Goal: Information Seeking & Learning: Find specific fact

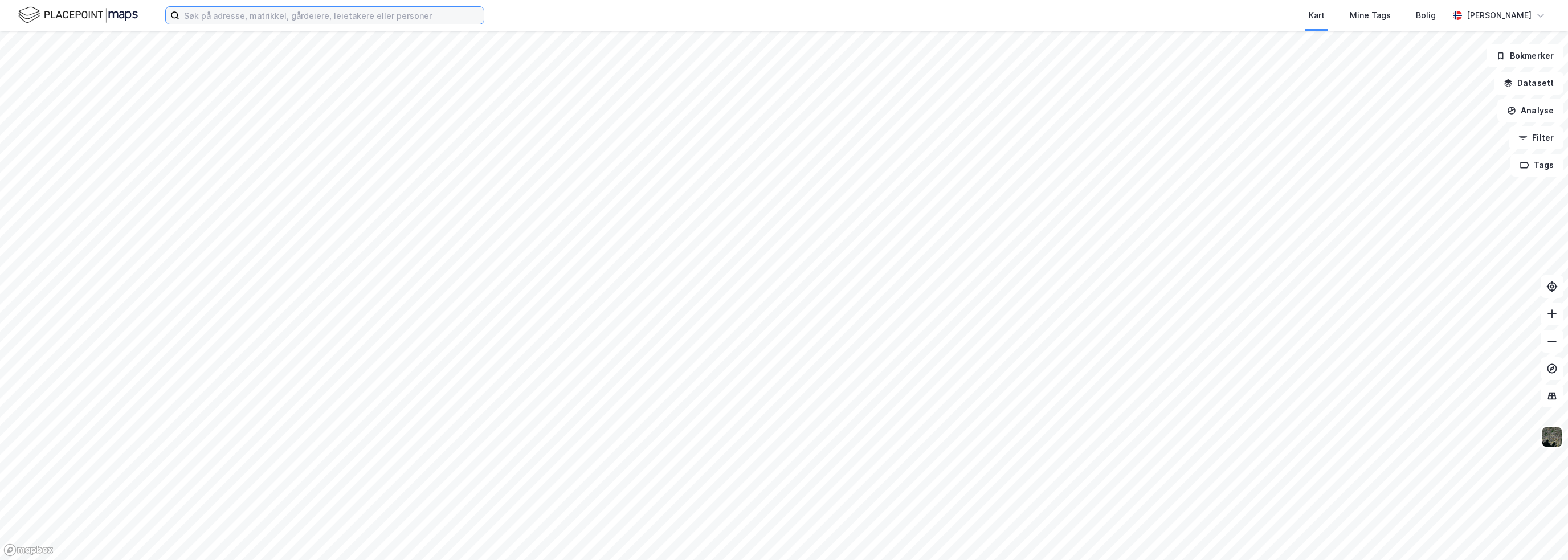
click at [268, 18] on input at bounding box center [332, 15] width 304 height 17
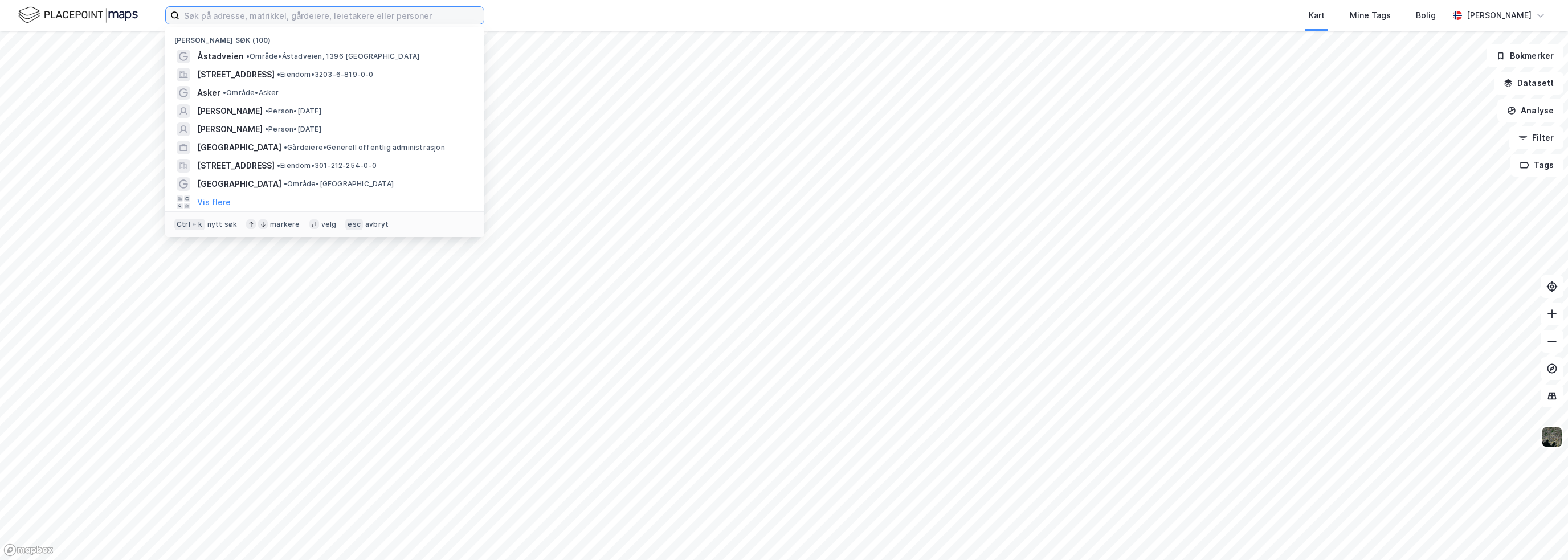
paste input "[PERSON_NAME]"
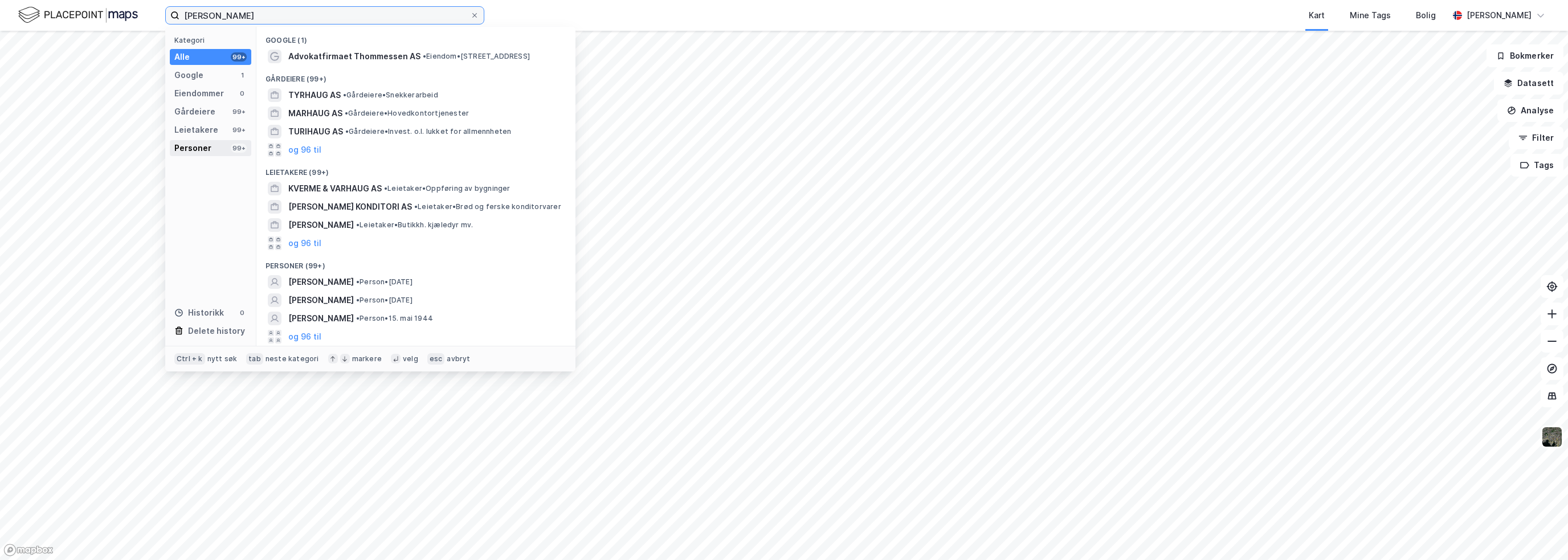
type input "[PERSON_NAME]"
click at [223, 149] on div "Personer 99+" at bounding box center [211, 148] width 82 height 16
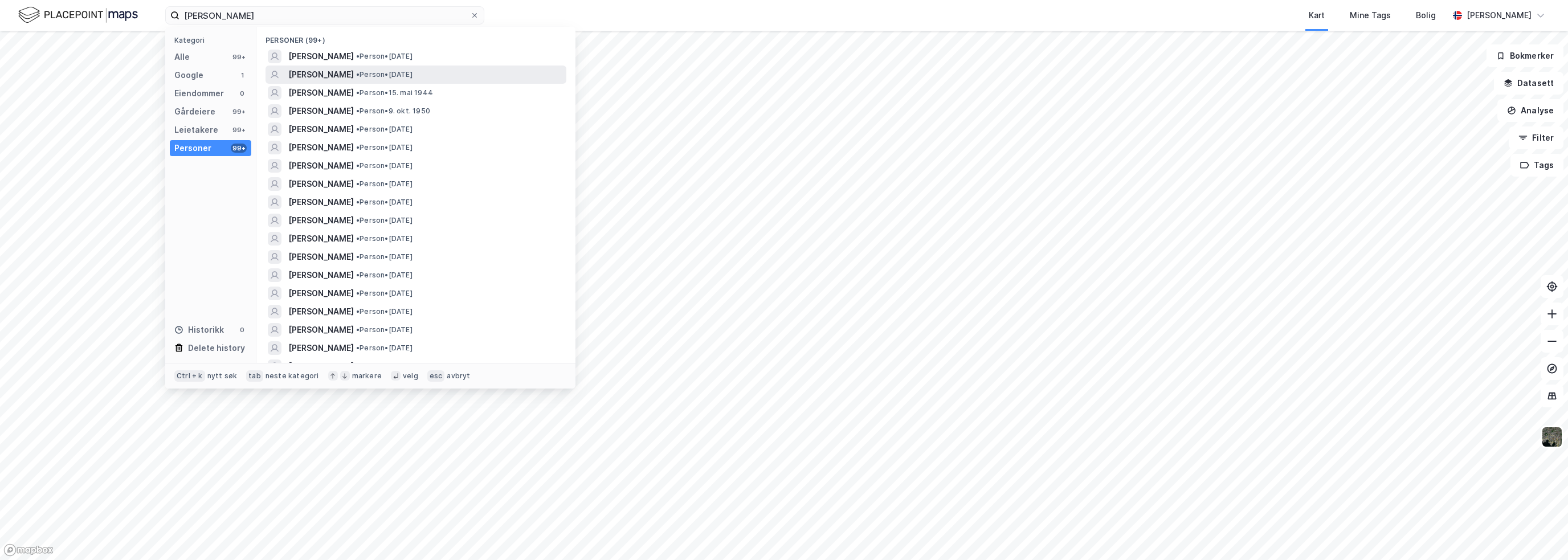
click at [415, 80] on div "[PERSON_NAME] • Person • [DATE]" at bounding box center [426, 75] width 276 height 14
click at [341, 14] on input "[PERSON_NAME]" at bounding box center [325, 15] width 290 height 17
click at [354, 68] on span "[PERSON_NAME]" at bounding box center [321, 75] width 65 height 14
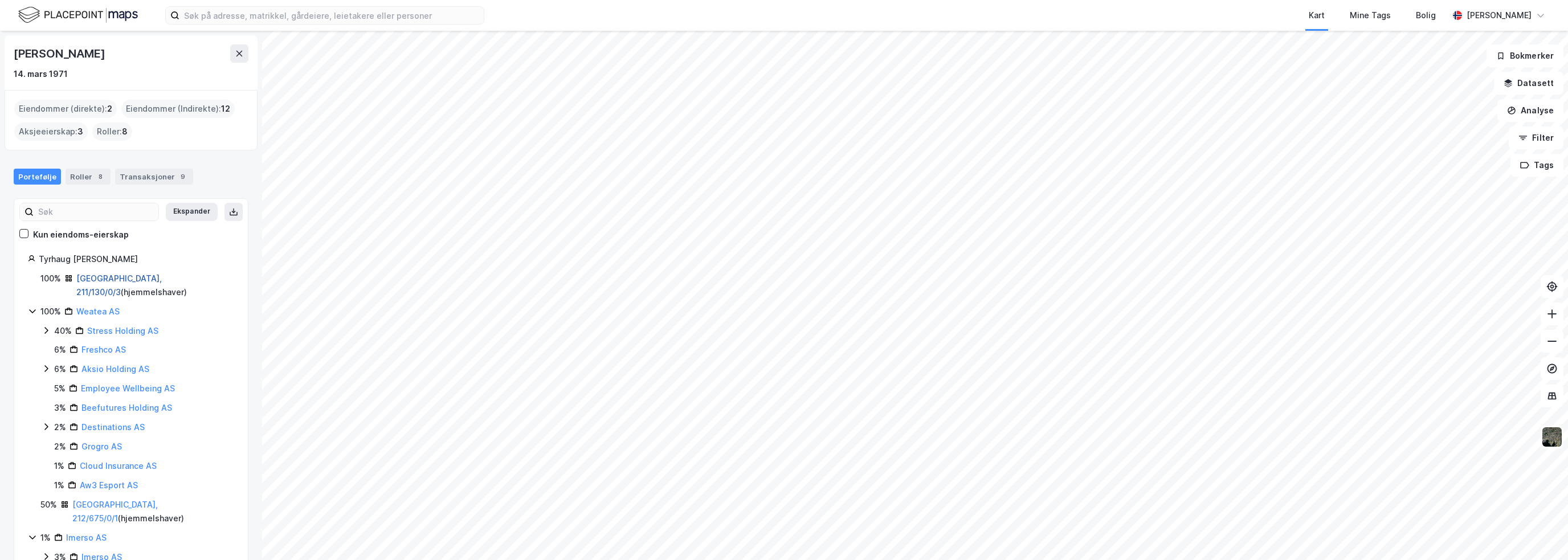
click at [129, 279] on link "Oslo, 211/130/0/3" at bounding box center [119, 285] width 86 height 23
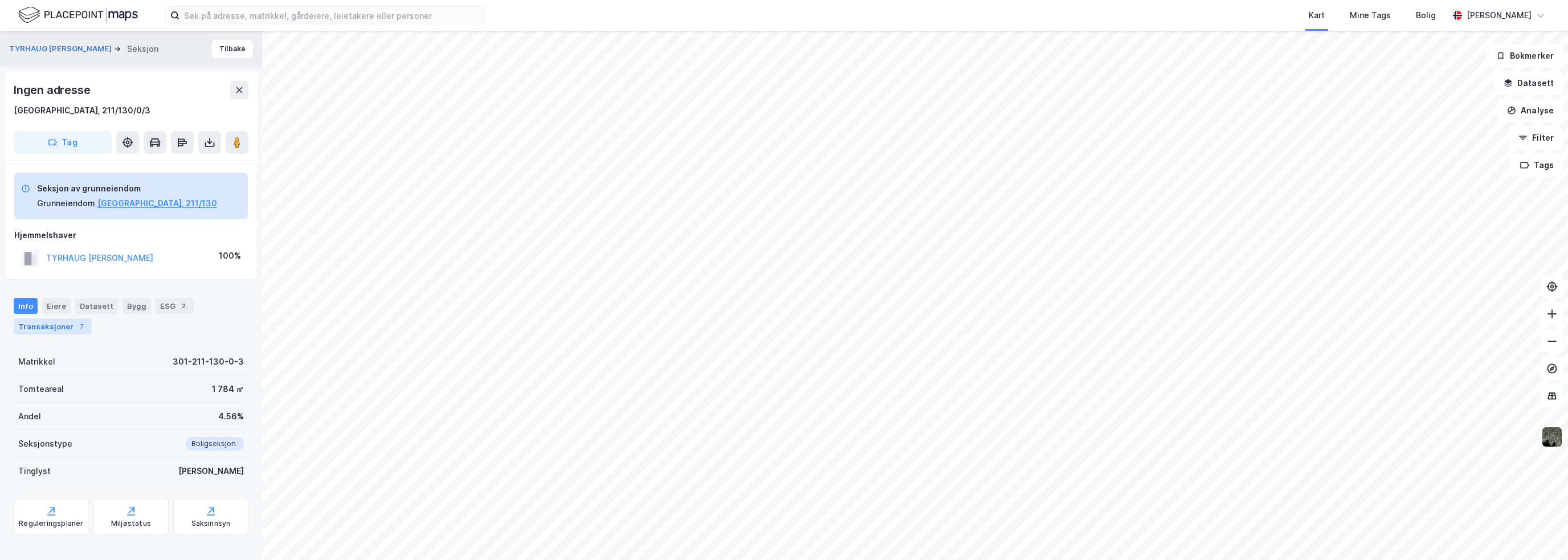
click at [57, 324] on div "Transaksjoner 7" at bounding box center [53, 326] width 78 height 16
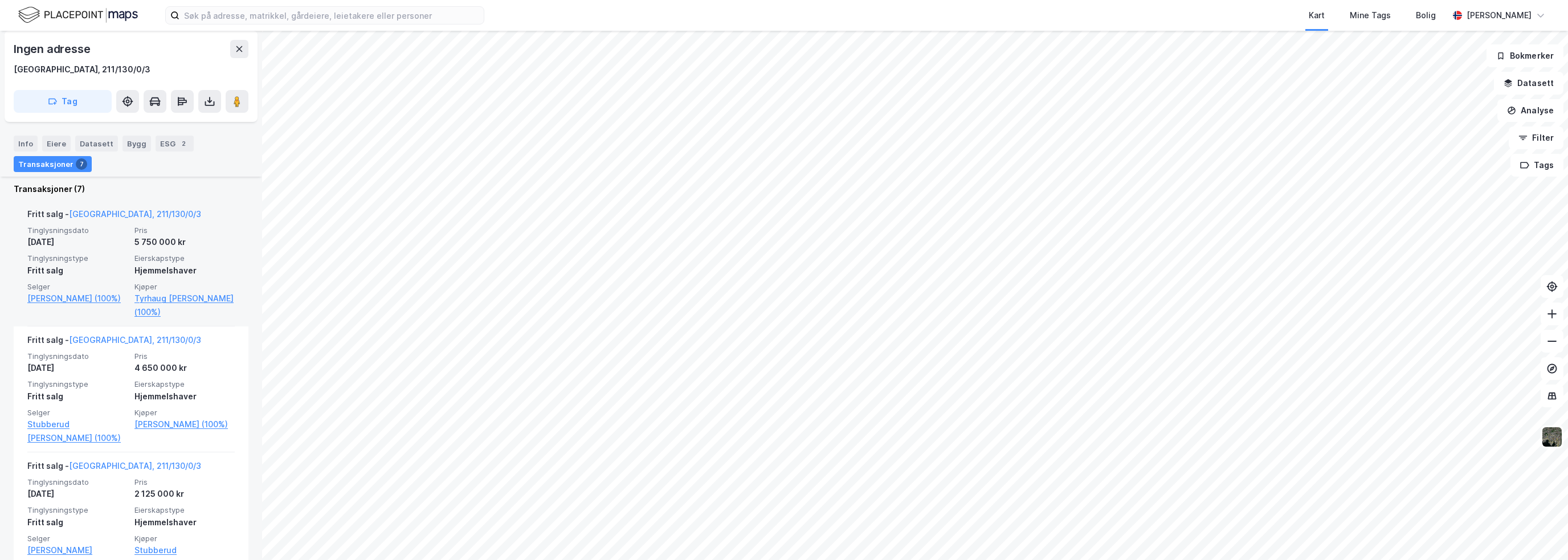
scroll to position [342, 0]
click at [148, 259] on span "Eierskapstype" at bounding box center [185, 263] width 100 height 10
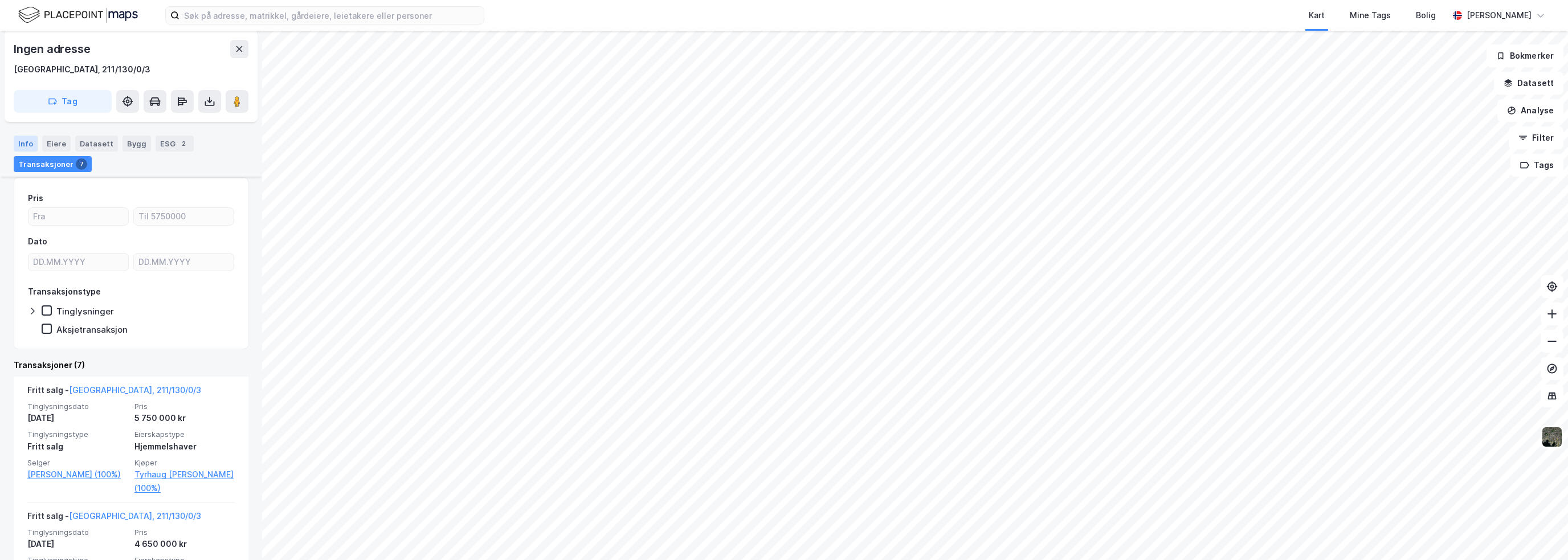
click at [24, 138] on div "Info" at bounding box center [26, 143] width 24 height 16
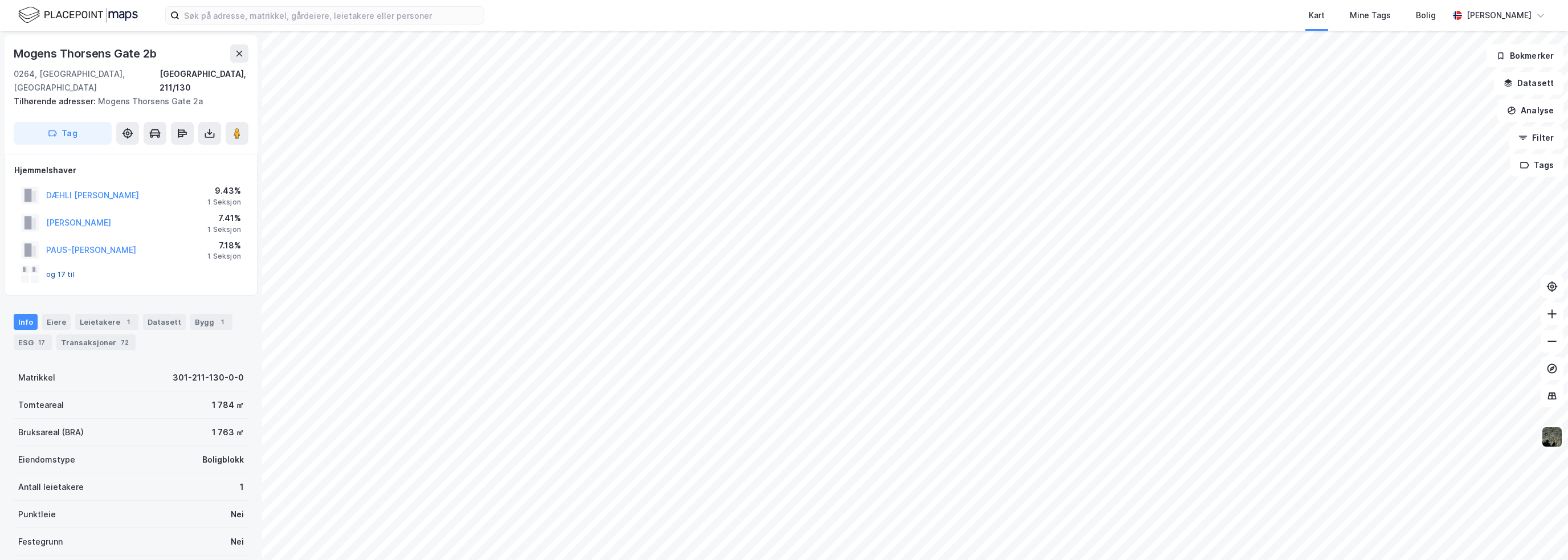
click at [0, 0] on button "og 17 til" at bounding box center [0, 0] width 0 height 0
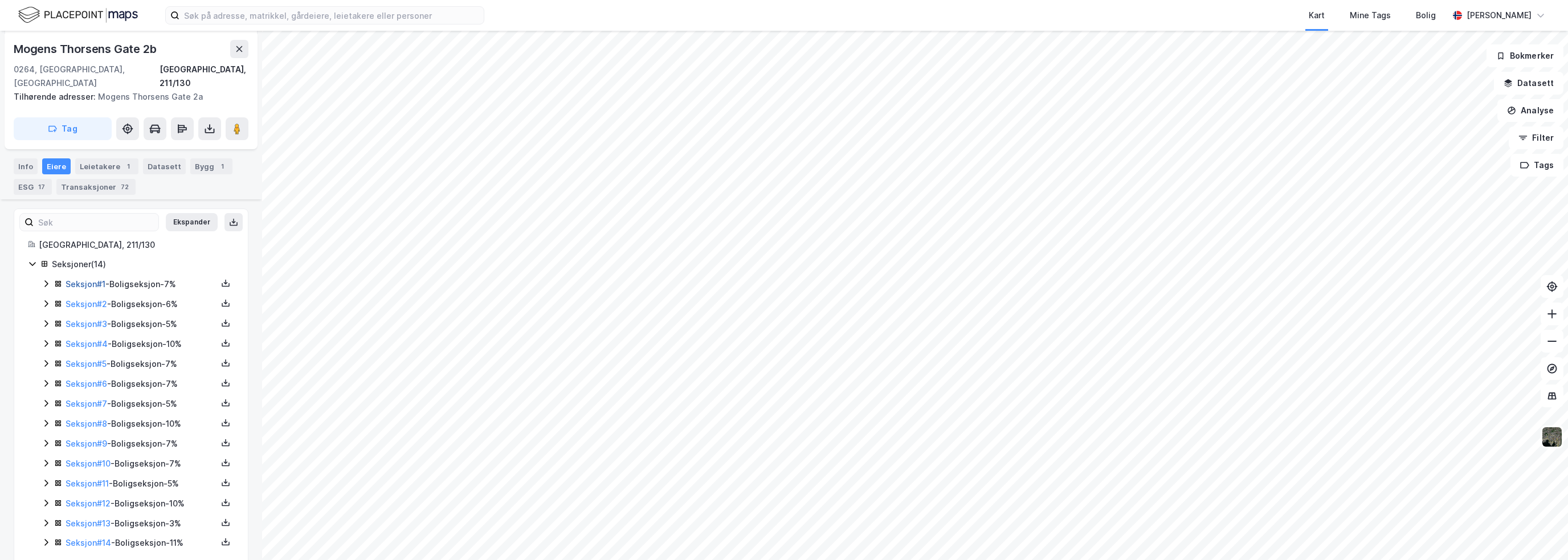
scroll to position [161, 0]
click at [46, 273] on icon at bounding box center [46, 278] width 9 height 9
click at [42, 294] on icon at bounding box center [46, 298] width 9 height 9
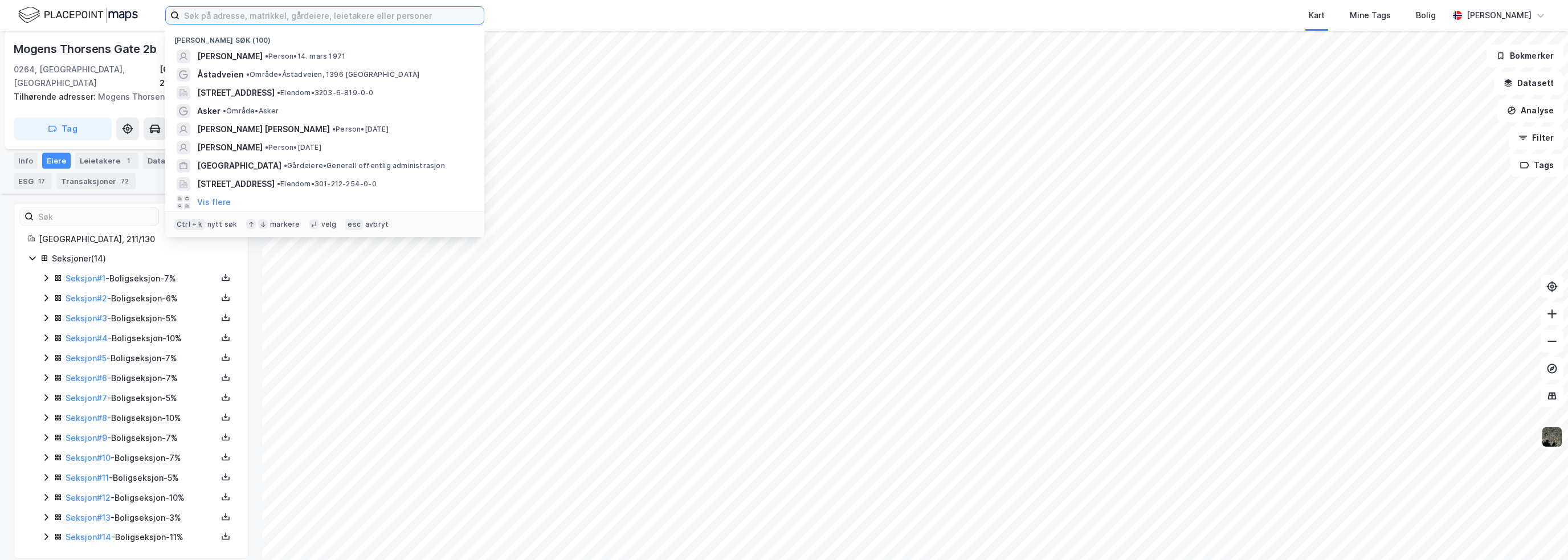
click at [303, 18] on input at bounding box center [332, 15] width 304 height 17
paste input "[PERSON_NAME]"
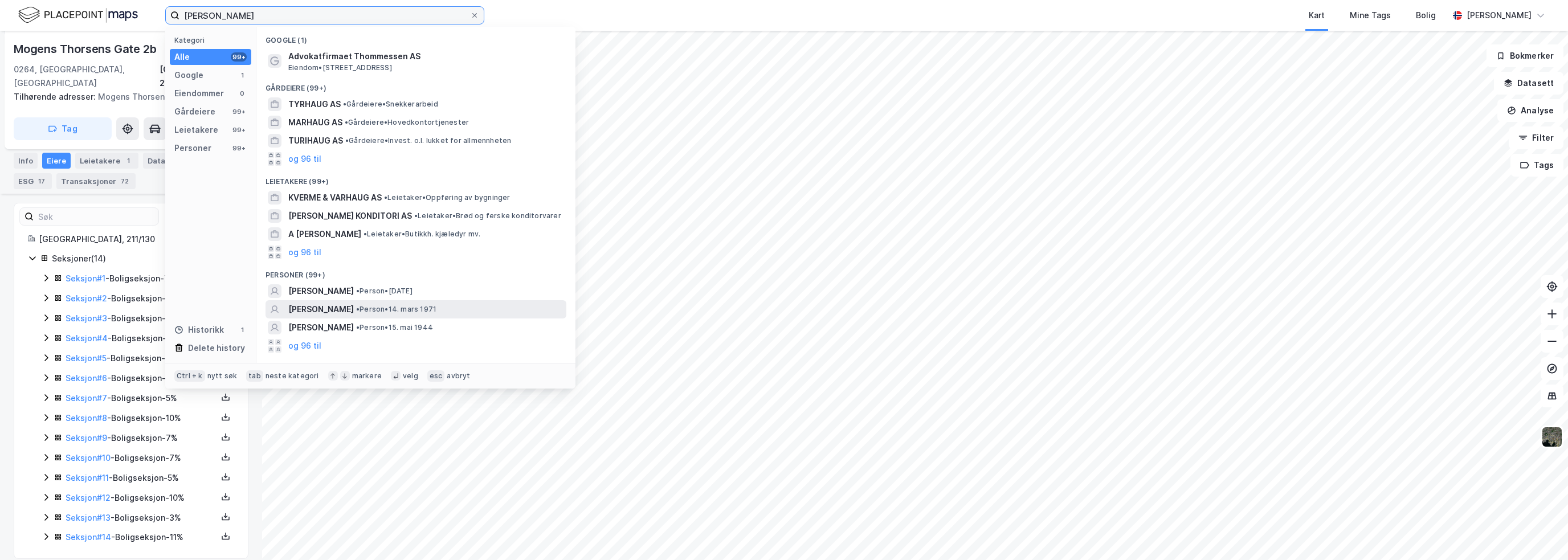
type input "[PERSON_NAME]"
click at [410, 307] on span "• Person • 14. mars 1971" at bounding box center [396, 309] width 81 height 9
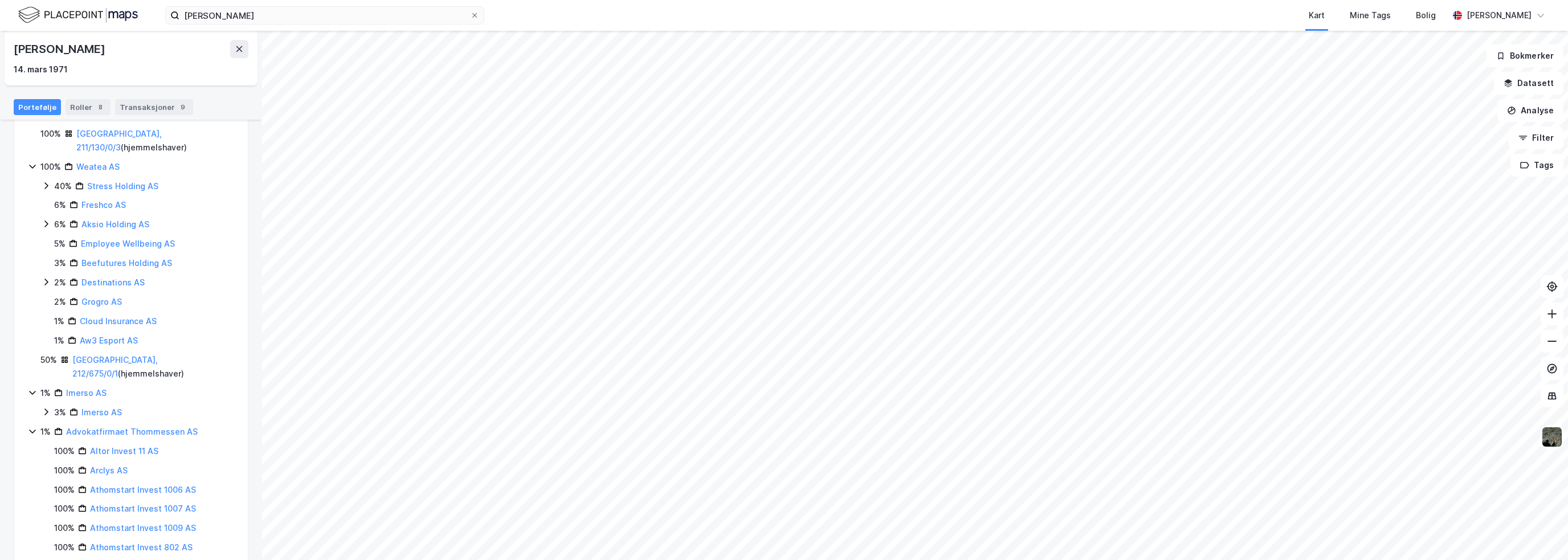
scroll to position [127, 0]
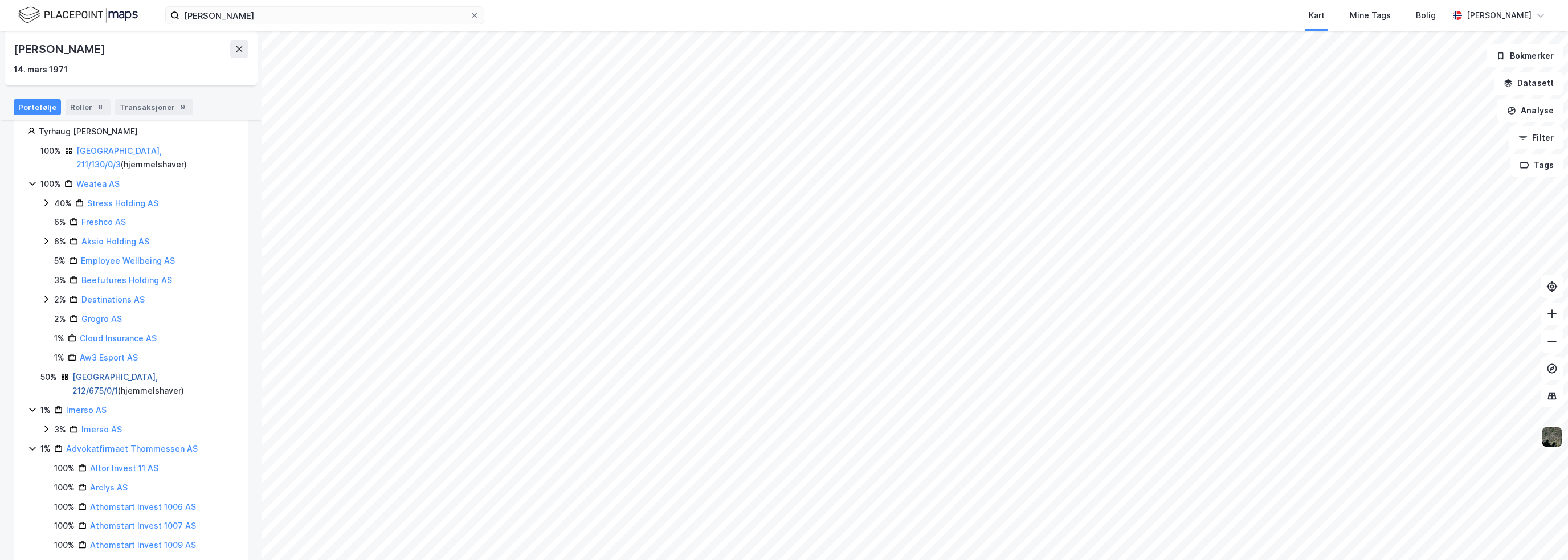
click at [112, 372] on link "Oslo, 212/675/0/1" at bounding box center [115, 384] width 86 height 23
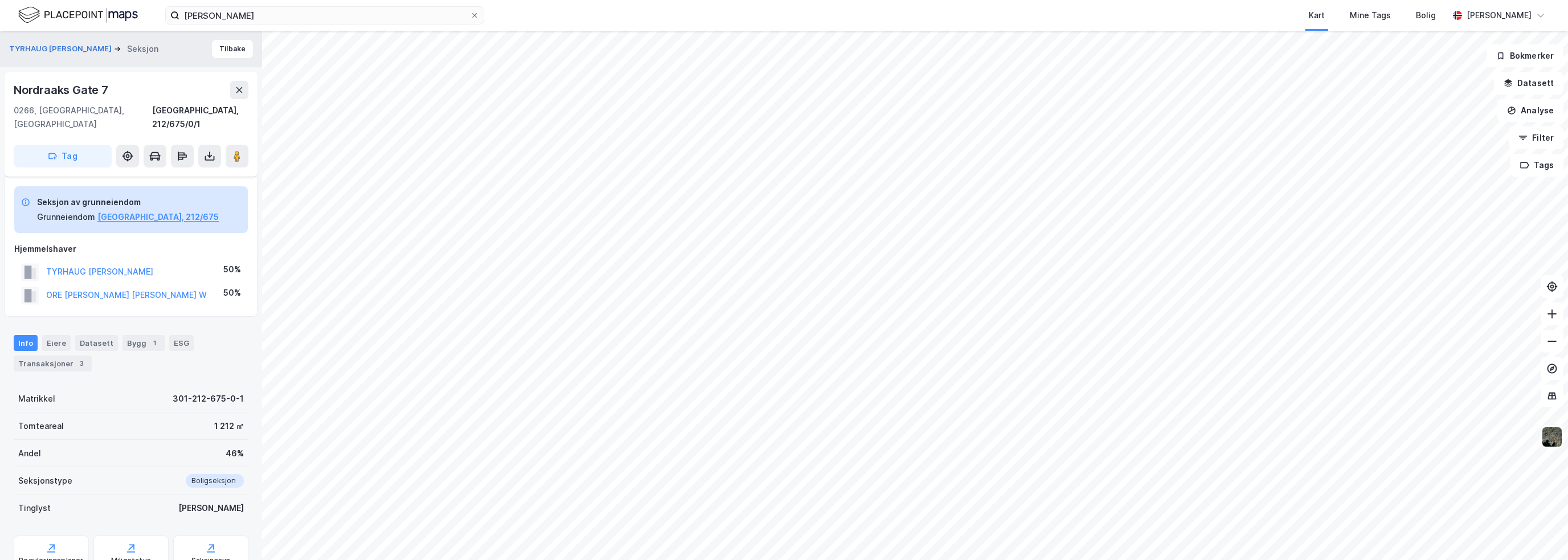
scroll to position [81, 0]
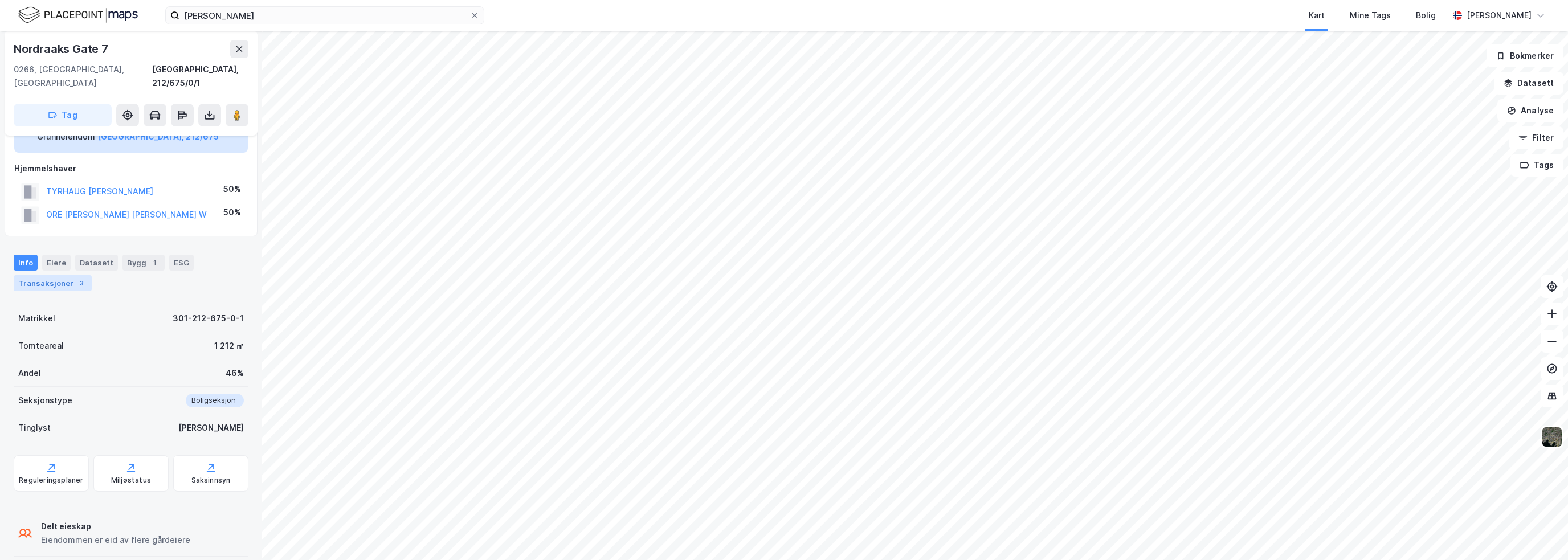
click at [42, 275] on div "Transaksjoner 3" at bounding box center [53, 283] width 78 height 16
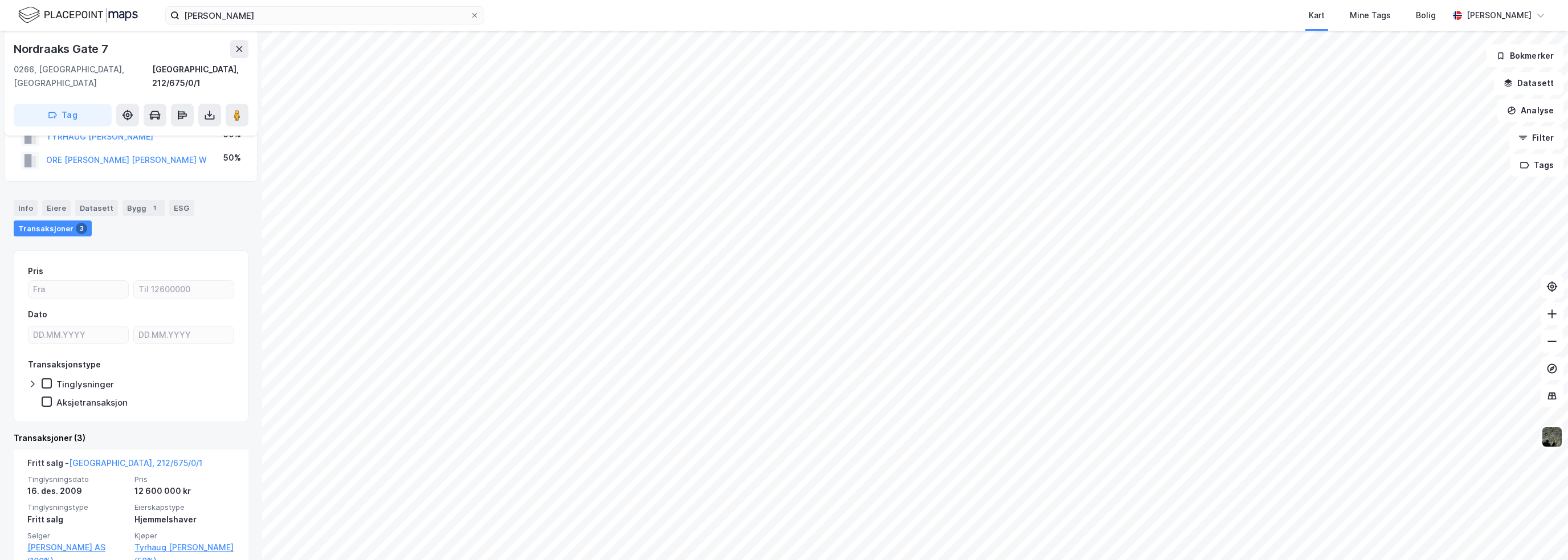
scroll to position [194, 0]
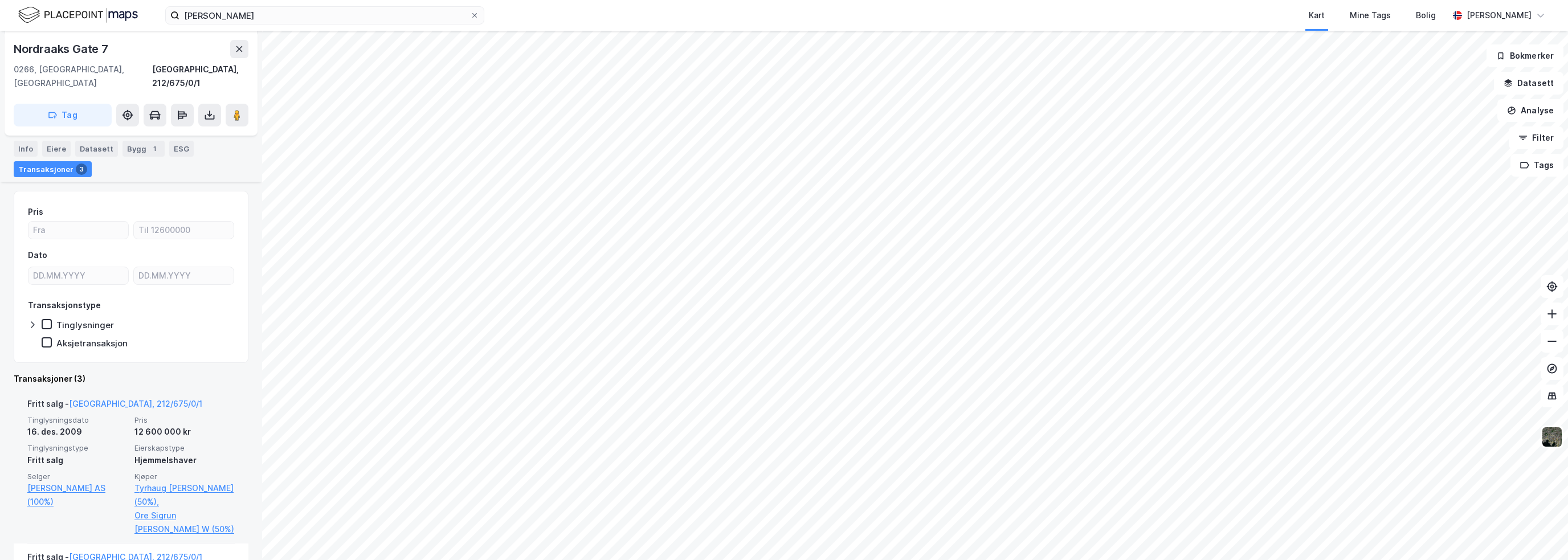
click at [155, 425] on div "12 600 000 kr" at bounding box center [185, 432] width 100 height 14
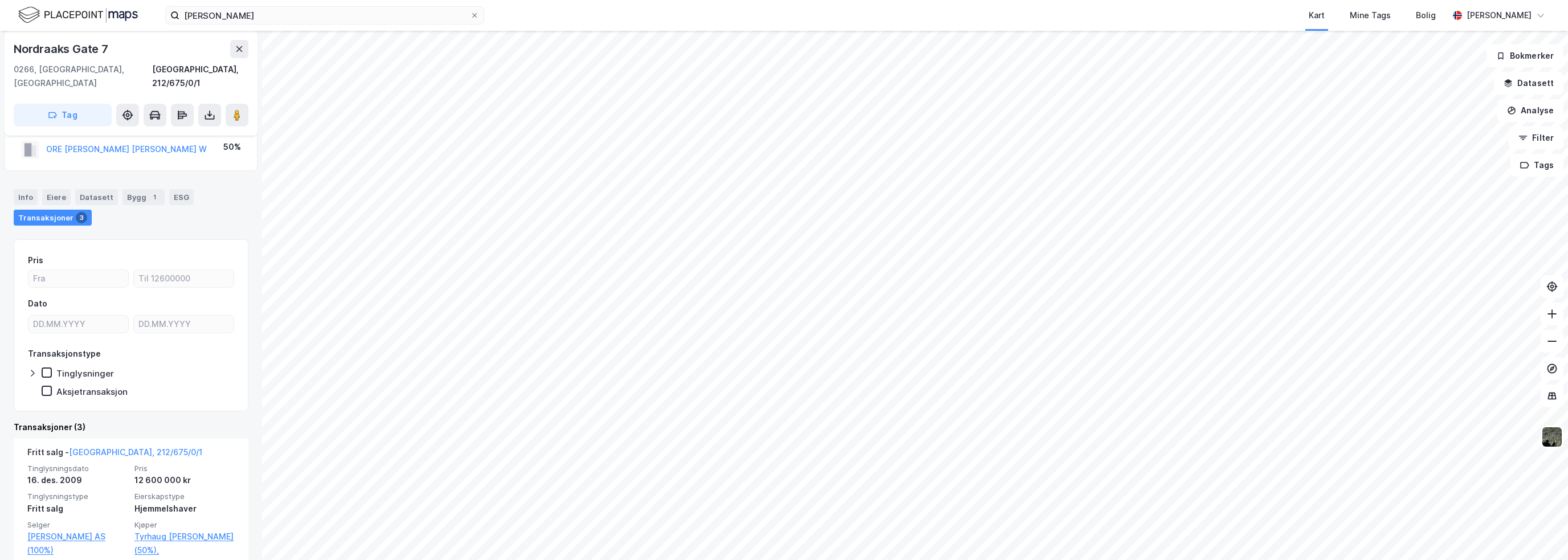
scroll to position [138, 0]
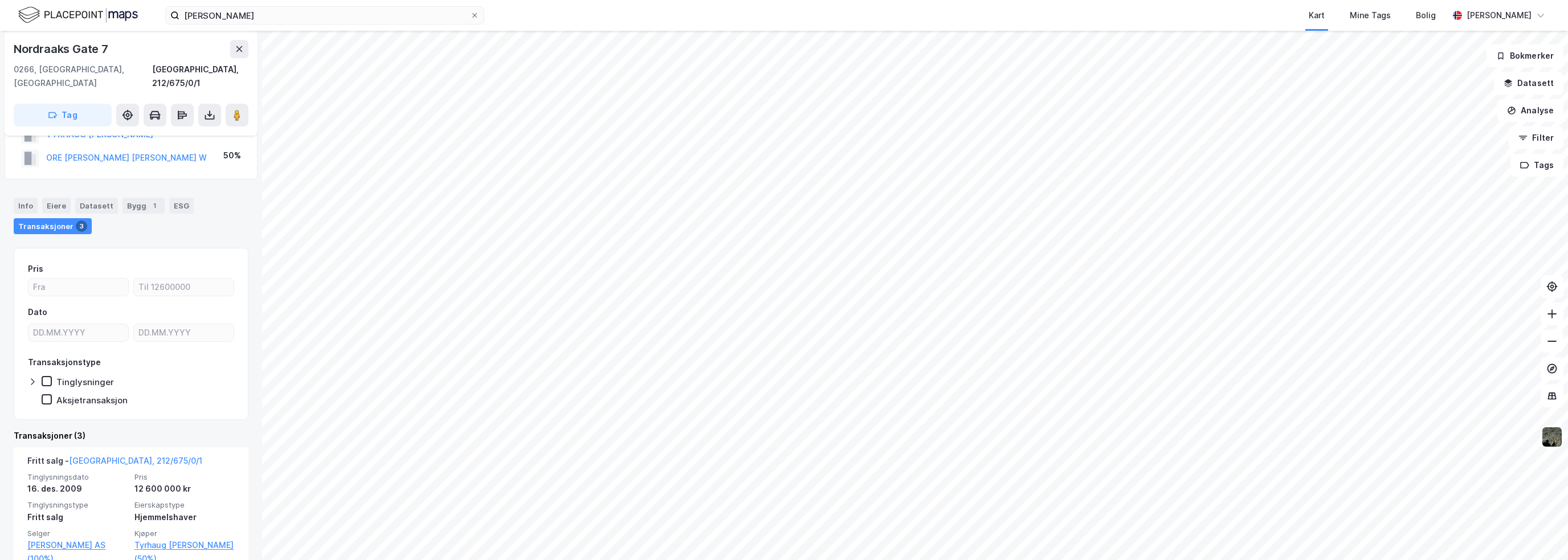
click at [42, 47] on div "Nordraaks Gate 7" at bounding box center [62, 49] width 97 height 18
copy div "Nordraaks Gate 7"
